Goal: Use online tool/utility: Utilize a website feature to perform a specific function

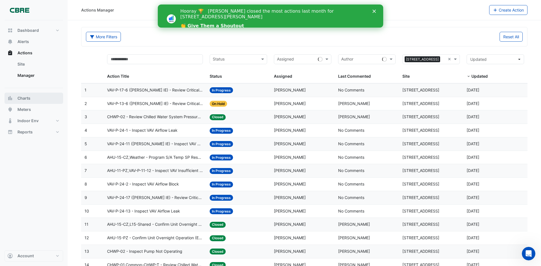
click at [32, 94] on button "Charts" at bounding box center [34, 98] width 59 height 11
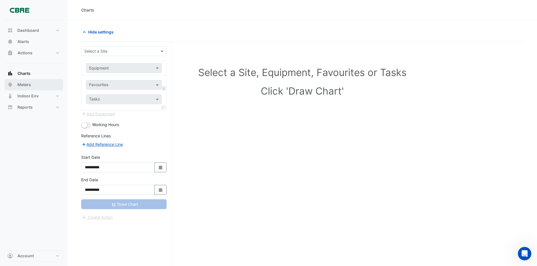
click at [32, 84] on button "Meters" at bounding box center [34, 84] width 59 height 11
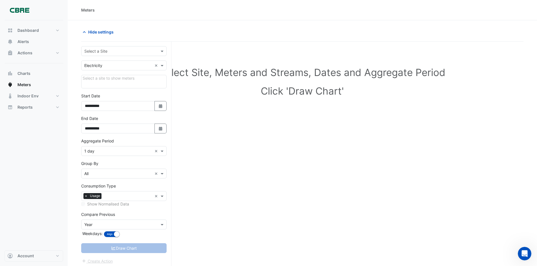
click at [111, 47] on div "Select a Site" at bounding box center [123, 51] width 85 height 10
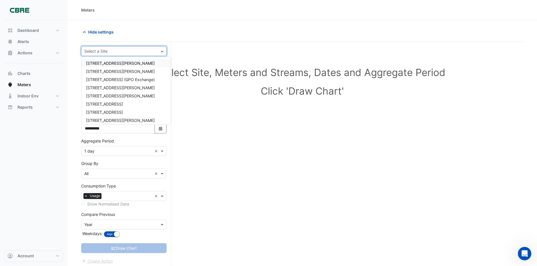
click at [115, 62] on div "[STREET_ADDRESS][PERSON_NAME]" at bounding box center [125, 63] width 89 height 8
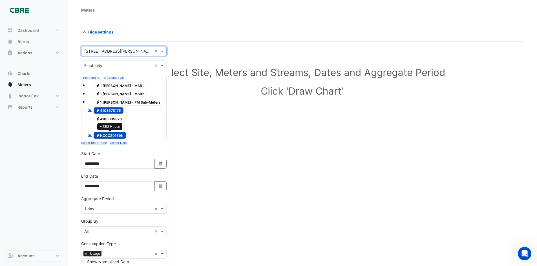
click at [119, 134] on span "Electricity NCCCZ0189N" at bounding box center [110, 135] width 33 height 7
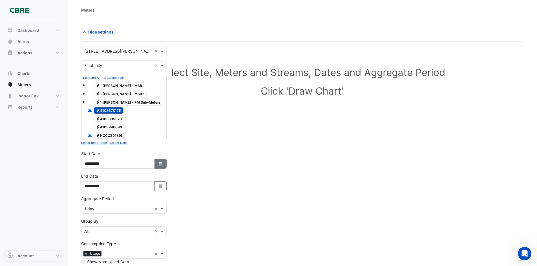
click at [161, 163] on icon "button" at bounding box center [160, 164] width 3 height 4
select select "*"
select select "****"
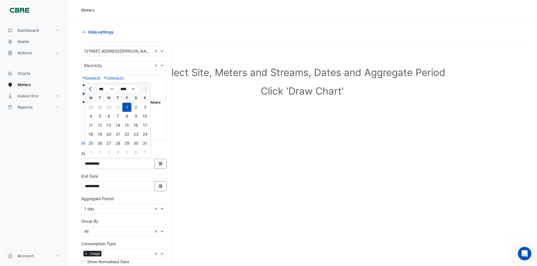
click at [126, 109] on div "1" at bounding box center [126, 107] width 9 height 9
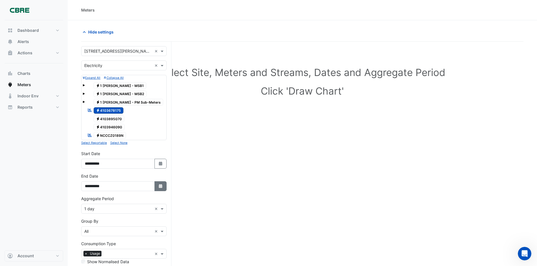
click at [163, 188] on icon "Select Date" at bounding box center [160, 186] width 5 height 4
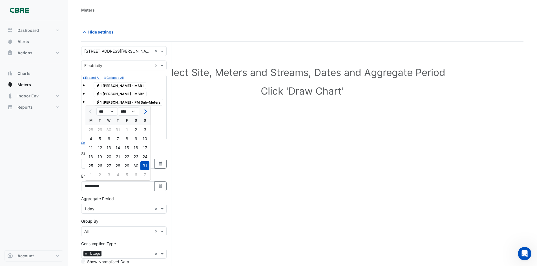
click at [147, 164] on div "31" at bounding box center [144, 165] width 9 height 9
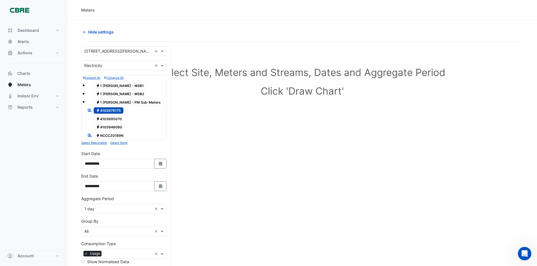
scroll to position [60, 0]
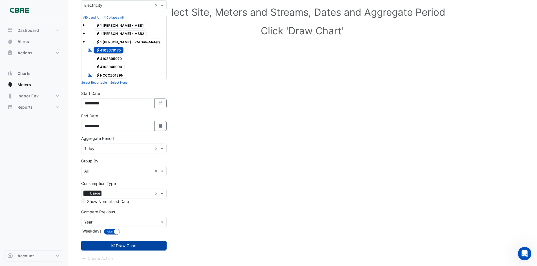
click at [130, 243] on button "Draw Chart" at bounding box center [123, 246] width 85 height 10
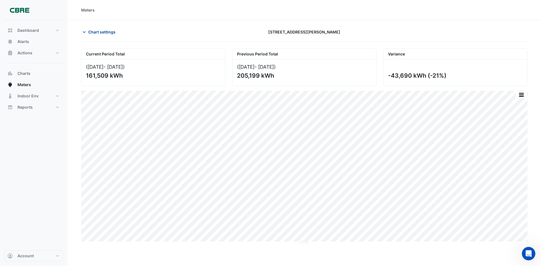
click at [102, 27] on button "Chart settings" at bounding box center [100, 32] width 38 height 10
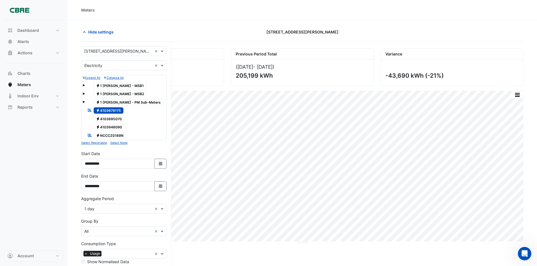
click at [110, 132] on div "Reportable Electricity NCCCZ0189N" at bounding box center [106, 136] width 41 height 8
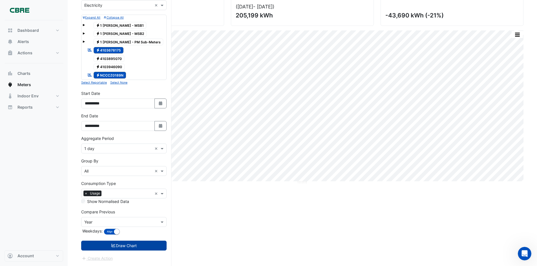
click at [132, 247] on button "Draw Chart" at bounding box center [123, 246] width 85 height 10
